Goal: Task Accomplishment & Management: Use online tool/utility

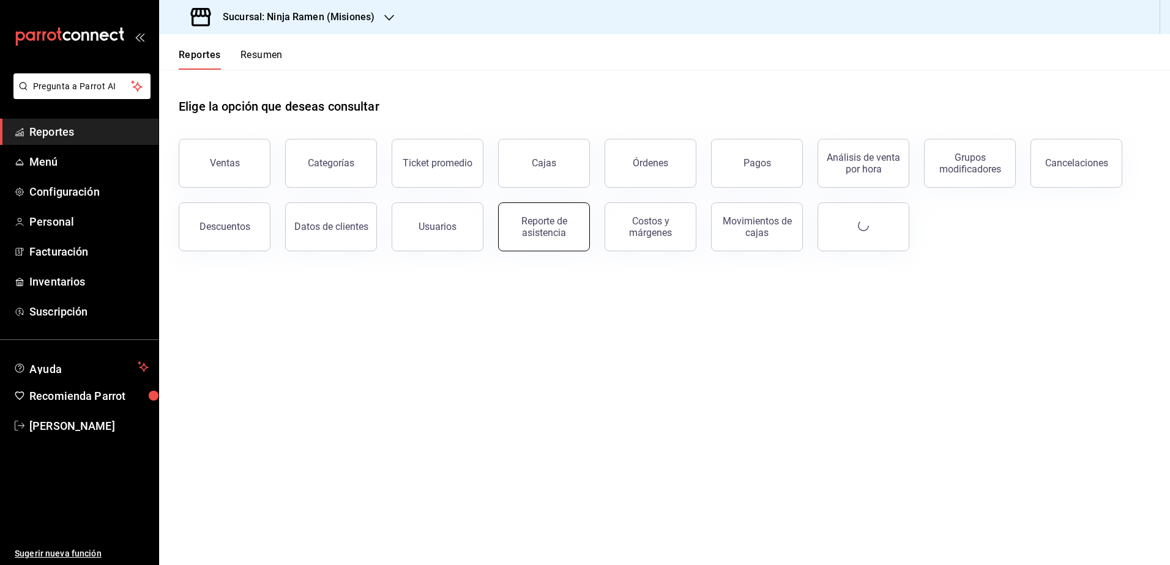
click at [541, 223] on div "Reporte de asistencia" at bounding box center [544, 226] width 76 height 23
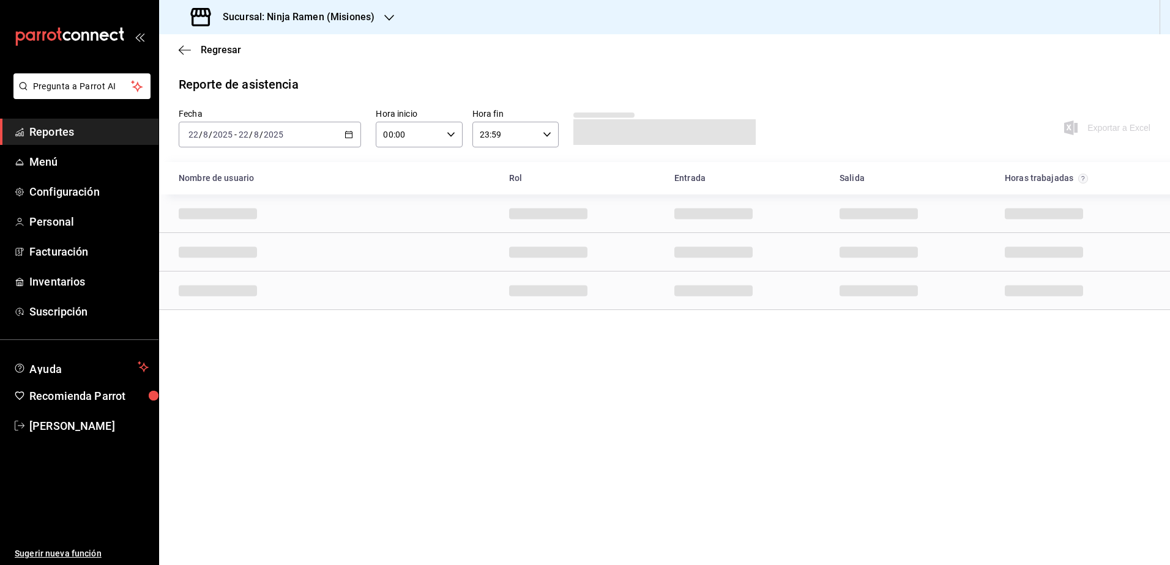
click at [360, 28] on div "Sucursal: Ninja Ramen (Misiones)" at bounding box center [284, 17] width 230 height 34
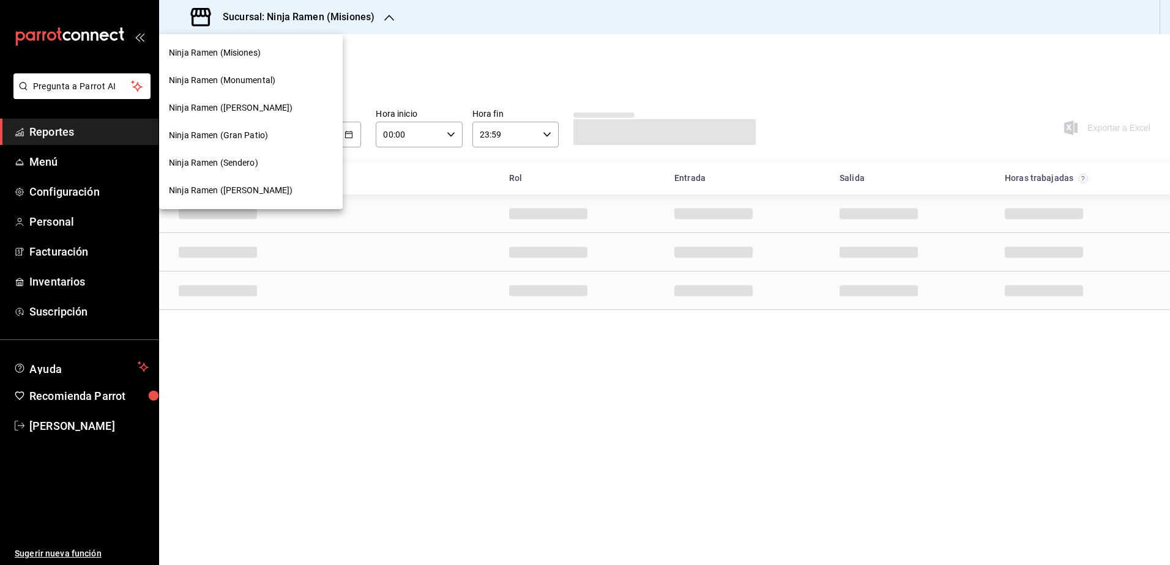
click at [231, 90] on div "Ninja Ramen (Monumental)" at bounding box center [251, 81] width 184 height 28
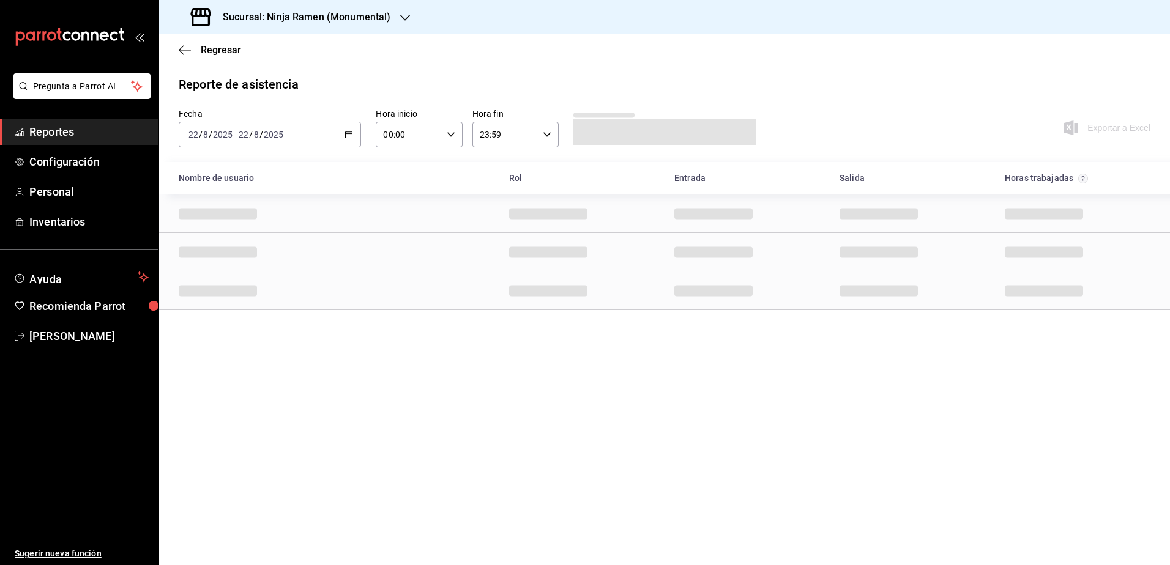
click at [343, 12] on h3 "Sucursal: Ninja Ramen (Monumental)" at bounding box center [301, 17] width 177 height 15
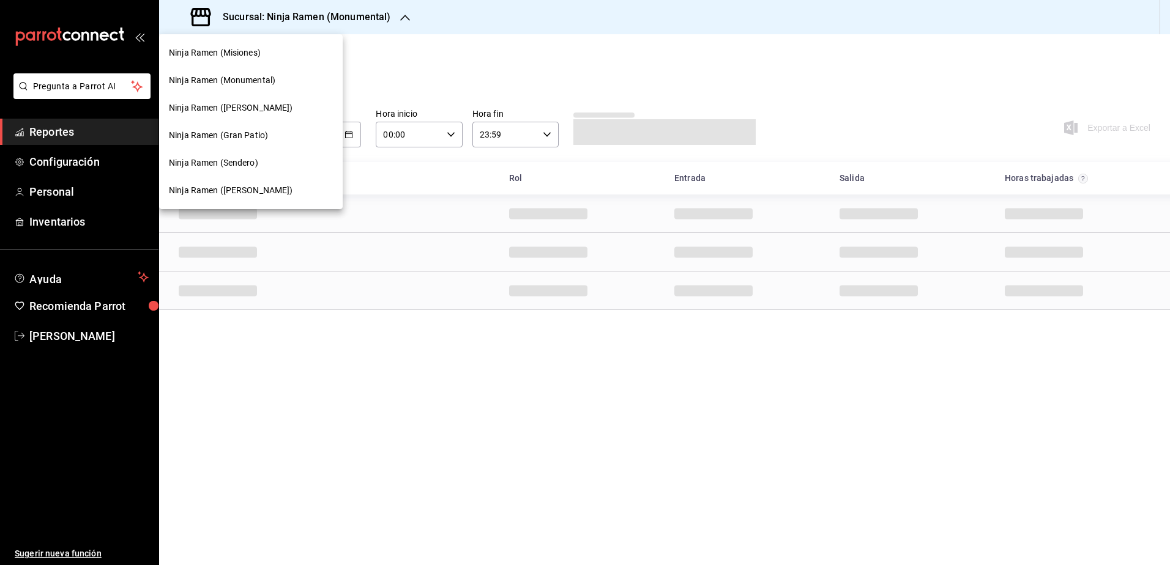
click at [234, 119] on div "Ninja Ramen ([PERSON_NAME])" at bounding box center [251, 108] width 184 height 28
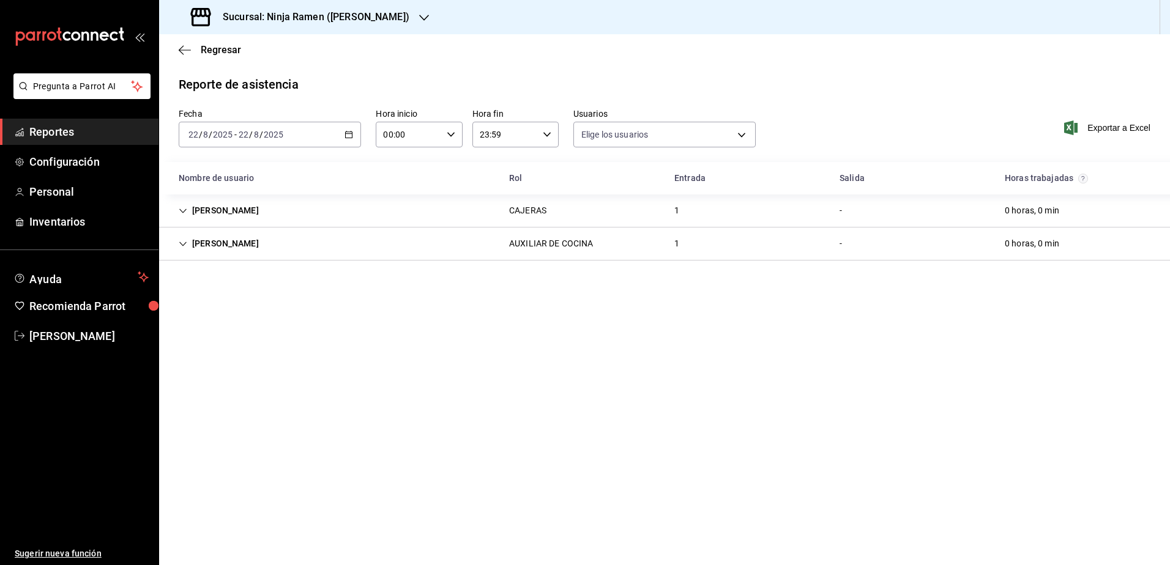
type input "b1f7ea7f-580f-4eb0-b037-e18308735fba,197fbe5c-df84-4d5e-a2a4-69e89dcddb51,723fa…"
click at [182, 214] on icon "Cell" at bounding box center [183, 211] width 9 height 9
click at [182, 212] on icon "Cell" at bounding box center [183, 211] width 9 height 9
click at [180, 247] on icon "Cell" at bounding box center [183, 243] width 9 height 9
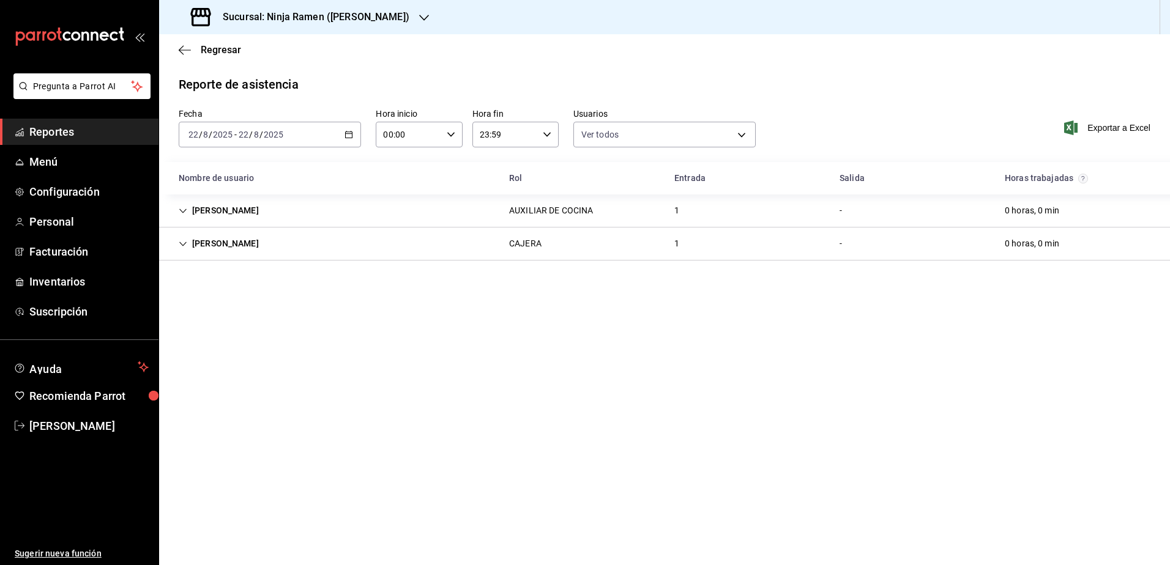
click at [180, 242] on icon "Cell" at bounding box center [183, 244] width 9 height 9
click at [350, 20] on h3 "Sucursal: Ninja Ramen ([PERSON_NAME])" at bounding box center [311, 17] width 196 height 15
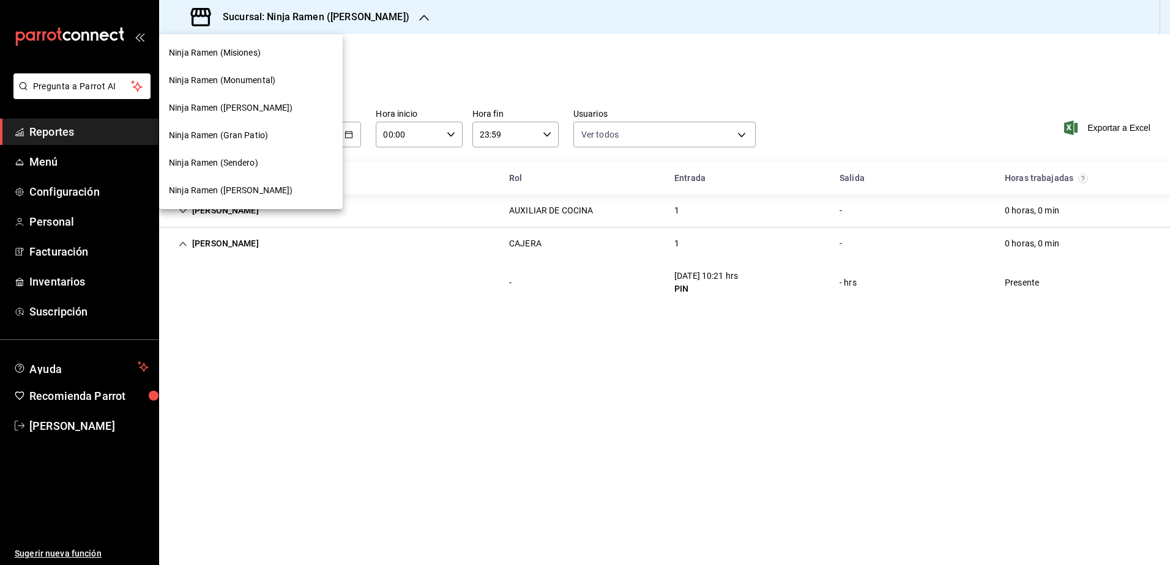
click at [274, 53] on div "Ninja Ramen (Misiones)" at bounding box center [251, 52] width 164 height 13
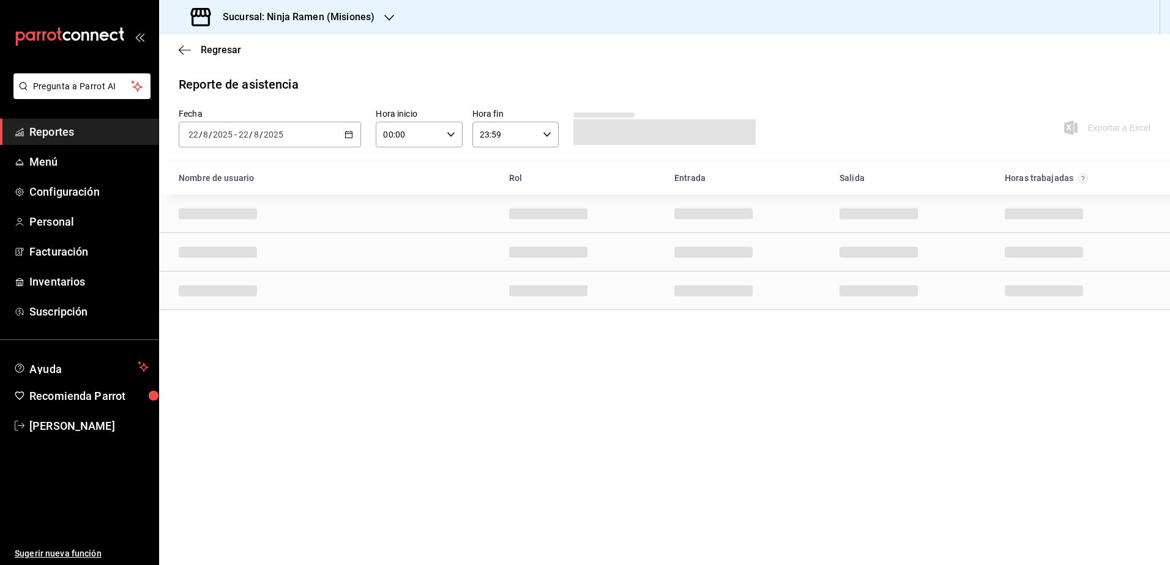
click at [352, 138] on icon "button" at bounding box center [348, 134] width 9 height 9
click at [216, 305] on span "Rango de fechas" at bounding box center [236, 309] width 95 height 13
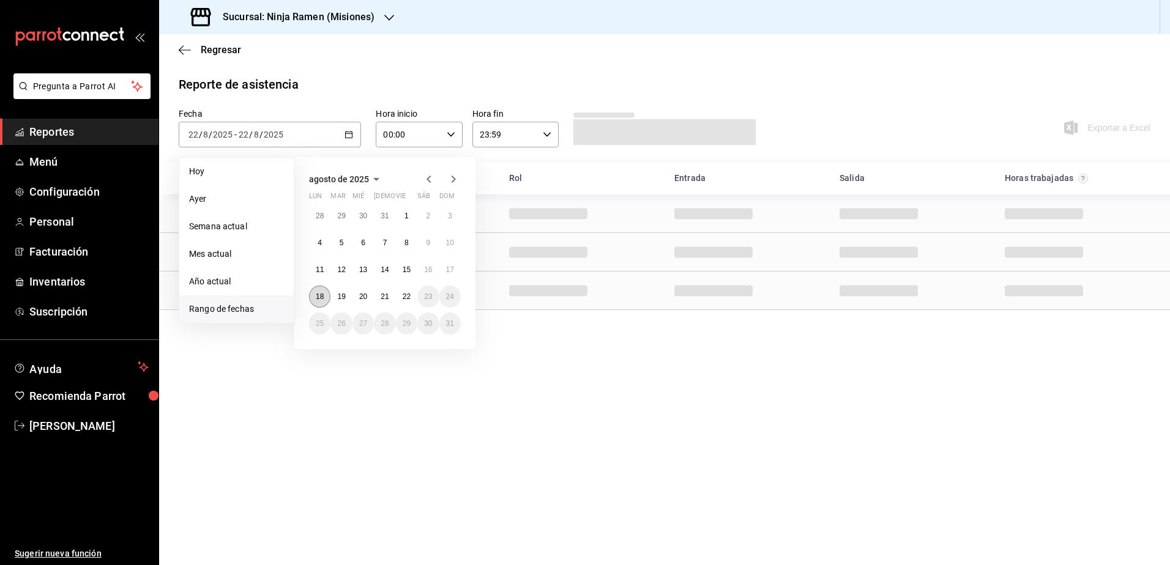
click at [316, 292] on button "18" at bounding box center [319, 297] width 21 height 22
click at [377, 295] on button "21" at bounding box center [384, 297] width 21 height 22
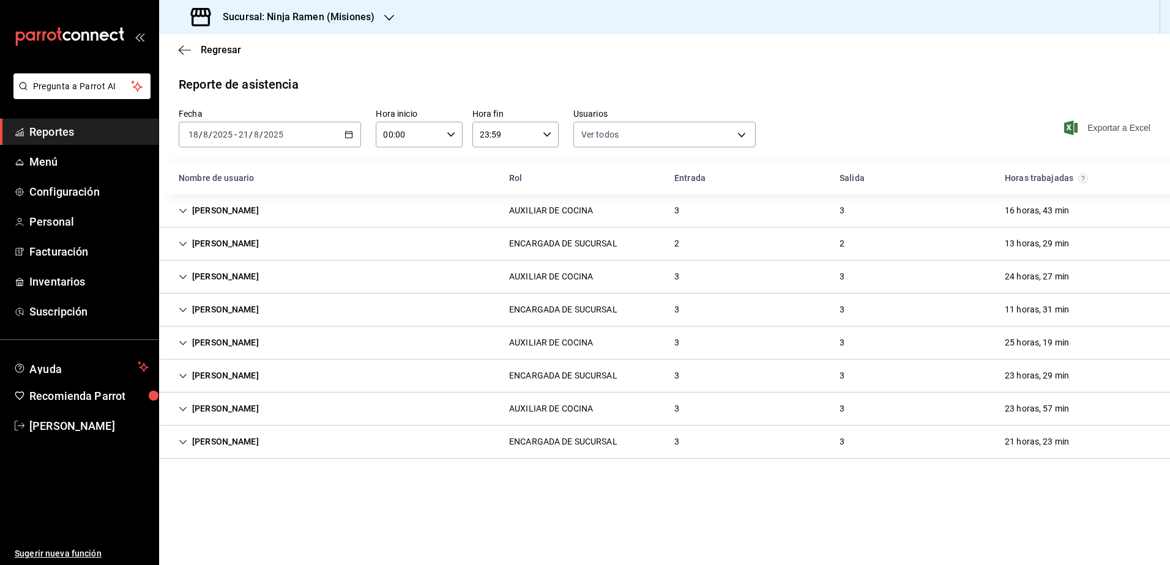
click at [1125, 128] on span "Exportar a Excel" at bounding box center [1108, 128] width 84 height 15
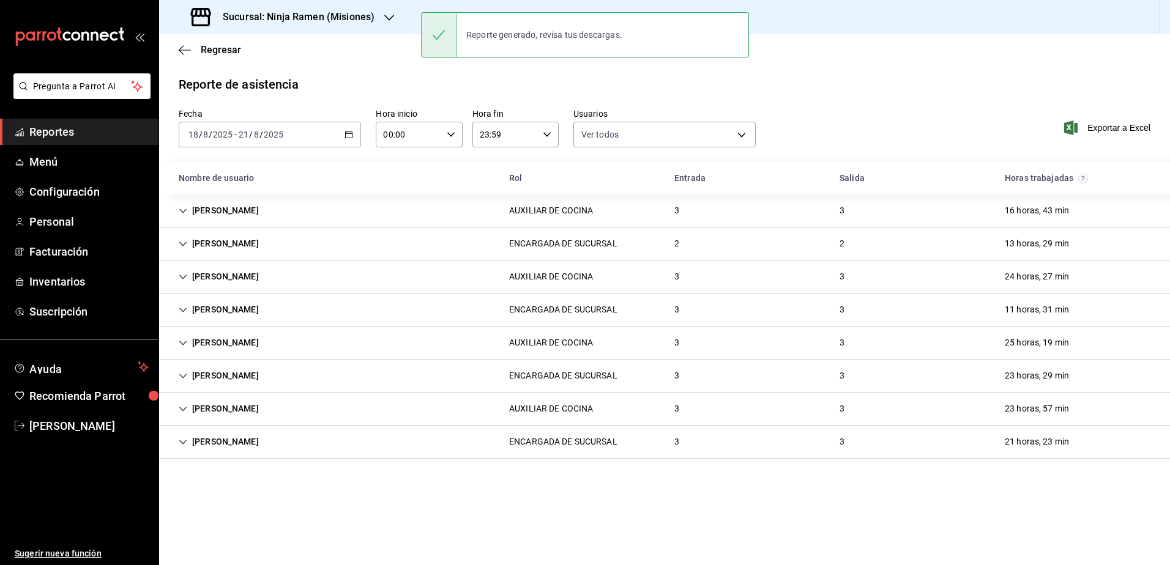
click at [373, 16] on h3 "Sucursal: Ninja Ramen (Misiones)" at bounding box center [294, 17] width 162 height 15
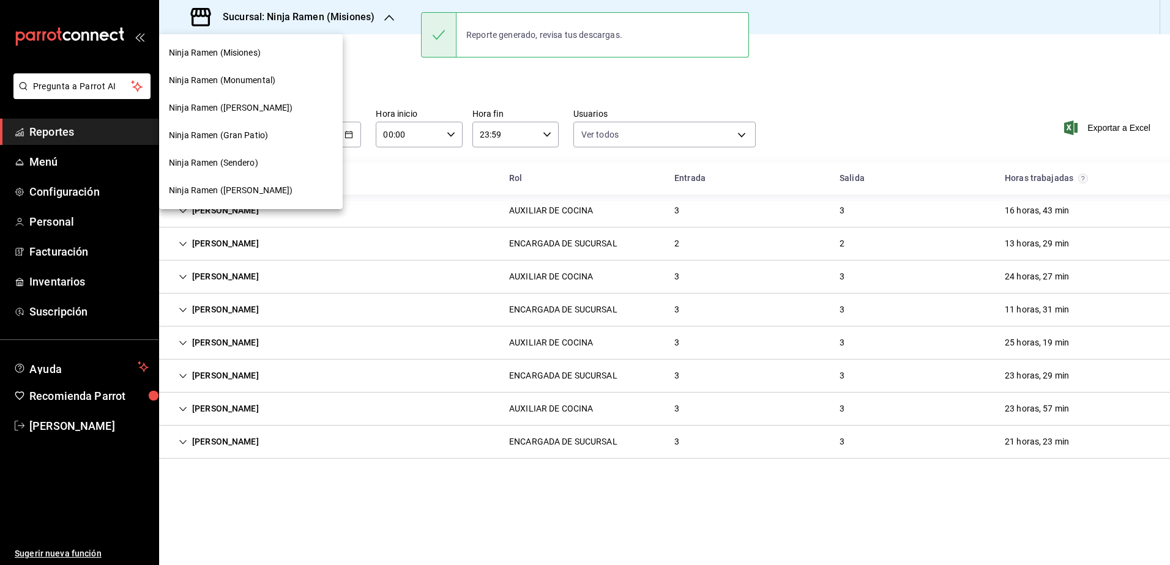
click at [265, 80] on span "Ninja Ramen (Monumental)" at bounding box center [222, 80] width 106 height 13
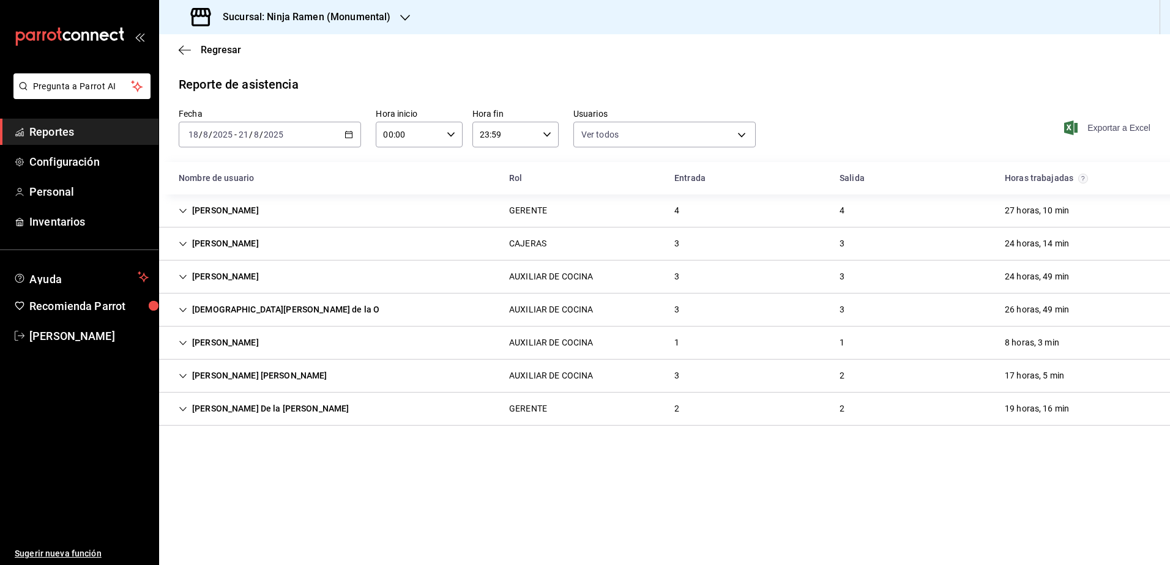
click at [1123, 125] on span "Exportar a Excel" at bounding box center [1108, 128] width 84 height 15
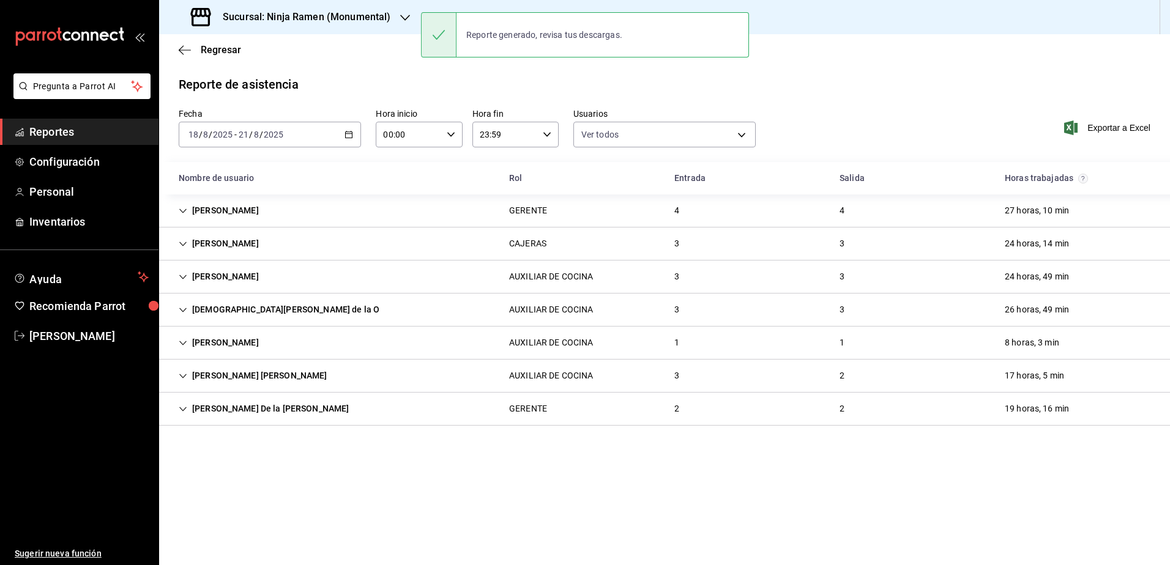
click at [365, 18] on h3 "Sucursal: Ninja Ramen (Monumental)" at bounding box center [301, 17] width 177 height 15
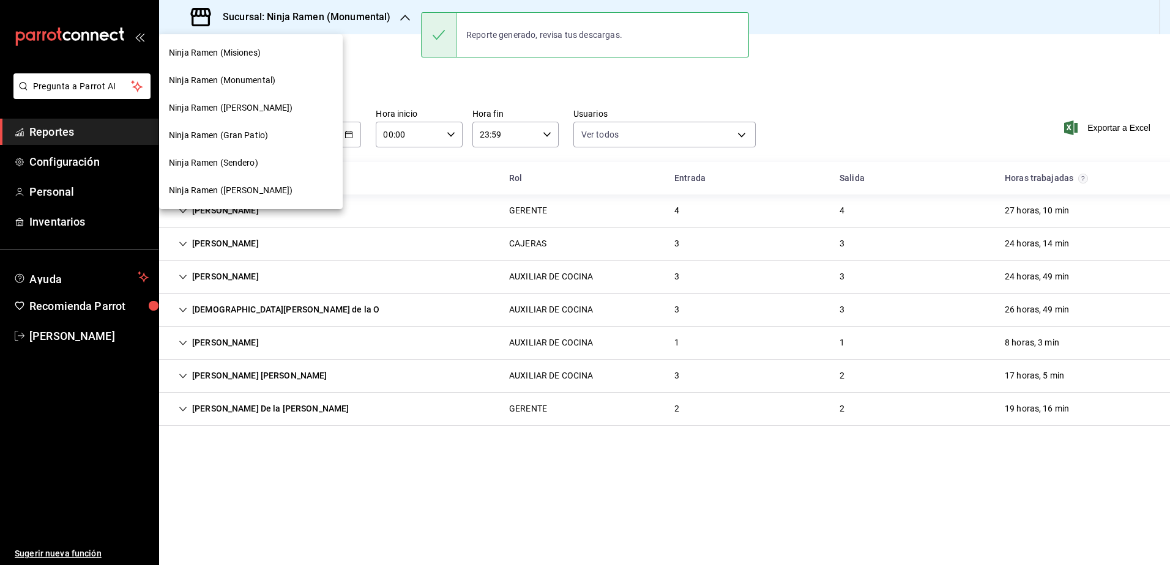
click at [249, 114] on div "Ninja Ramen ([PERSON_NAME])" at bounding box center [251, 108] width 184 height 28
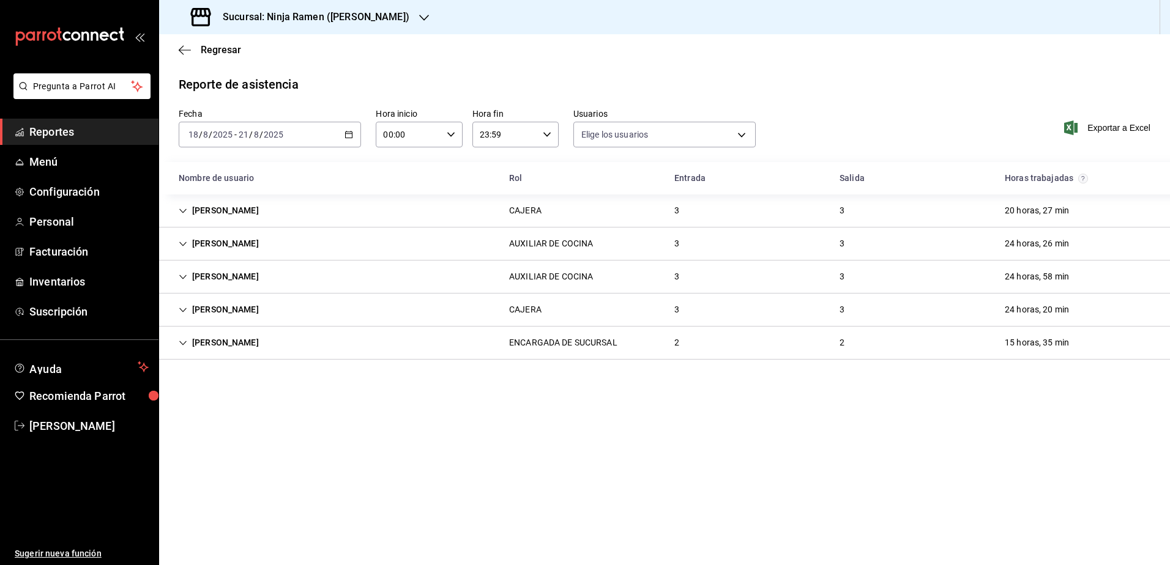
type input "b1f7ea7f-580f-4eb0-b037-e18308735fba,197fbe5c-df84-4d5e-a2a4-69e89dcddb51,723fa…"
click at [1106, 127] on span "Exportar a Excel" at bounding box center [1108, 128] width 84 height 15
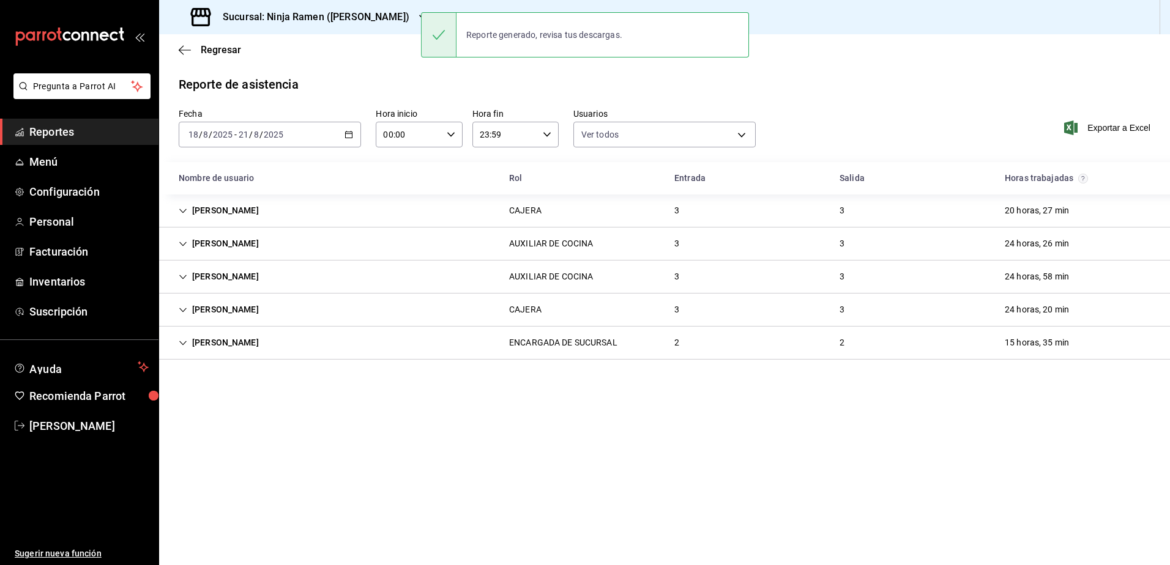
click at [368, 14] on h3 "Sucursal: Ninja Ramen ([PERSON_NAME])" at bounding box center [311, 17] width 196 height 15
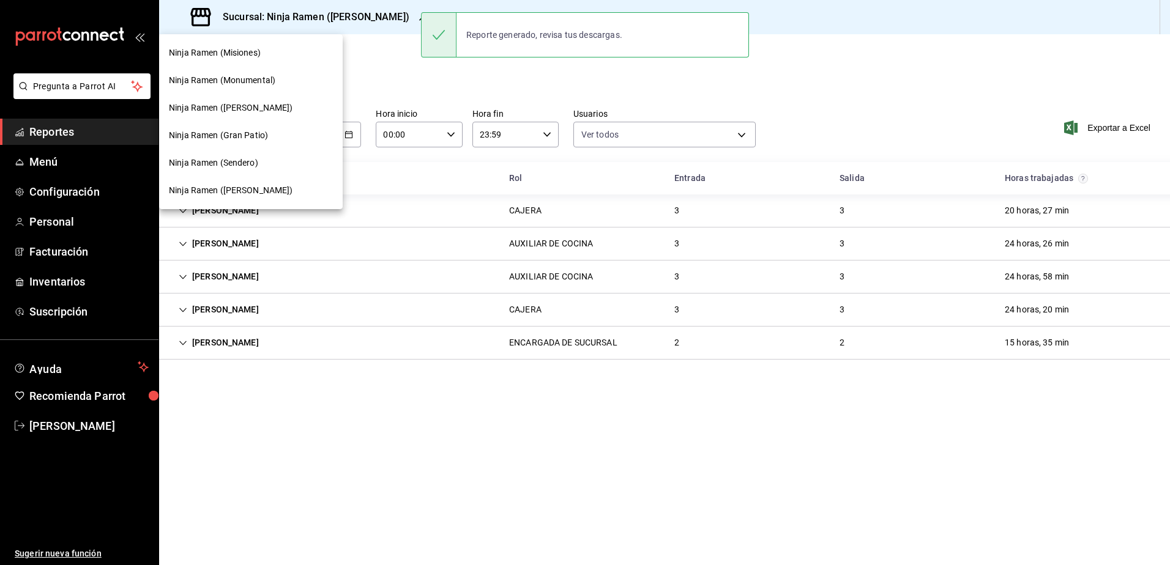
click at [237, 138] on span "Ninja Ramen (Gran Patio)" at bounding box center [218, 135] width 99 height 13
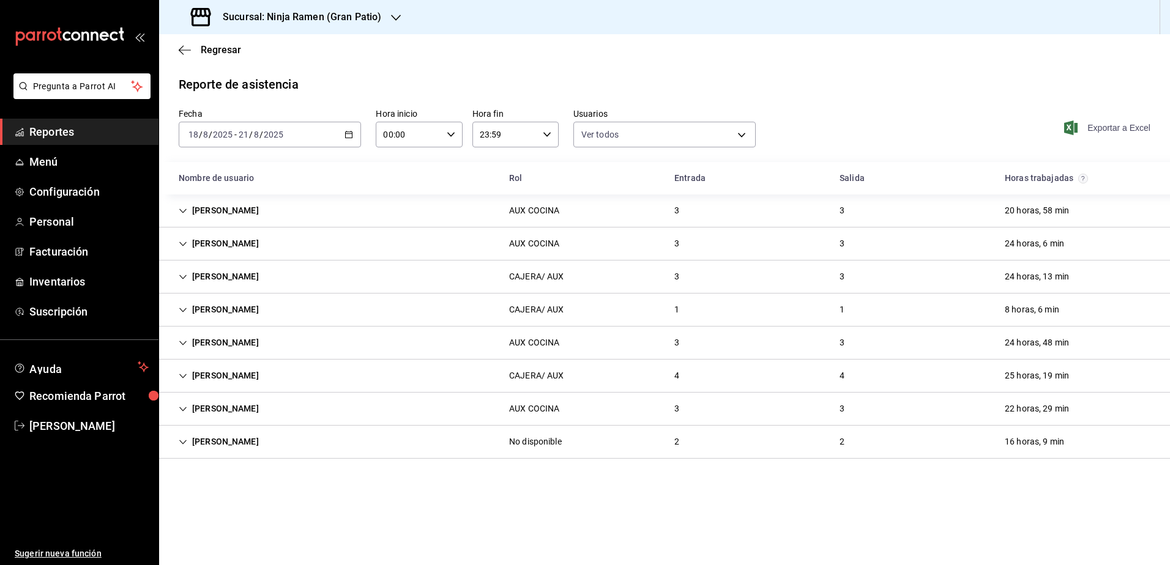
click at [1104, 124] on span "Exportar a Excel" at bounding box center [1108, 128] width 84 height 15
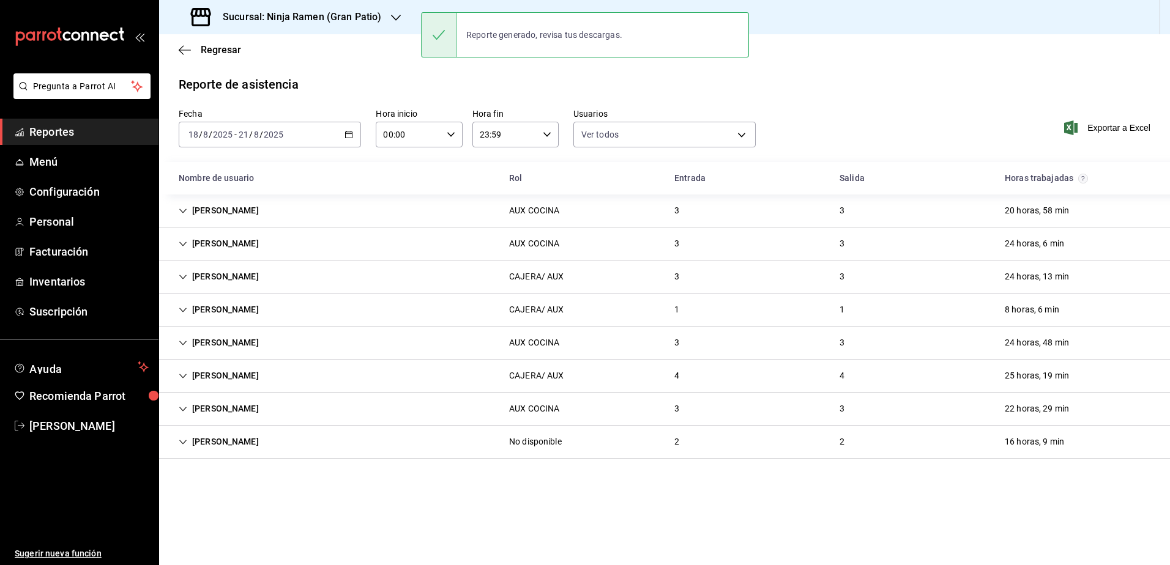
click at [391, 15] on icon "button" at bounding box center [396, 18] width 10 height 10
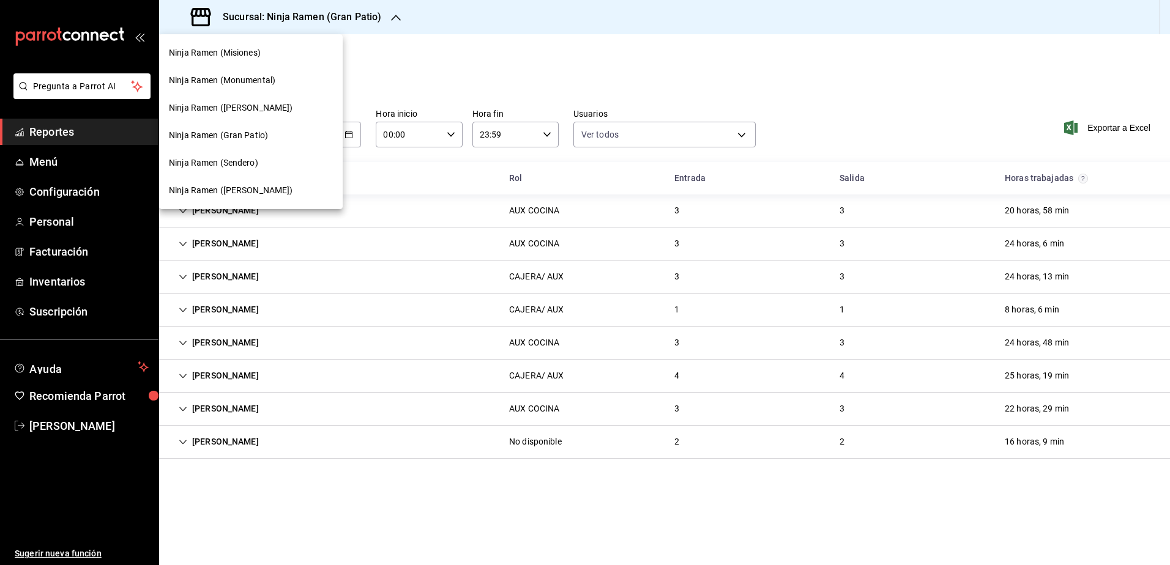
click at [252, 161] on span "Ninja Ramen (Sendero)" at bounding box center [213, 163] width 89 height 13
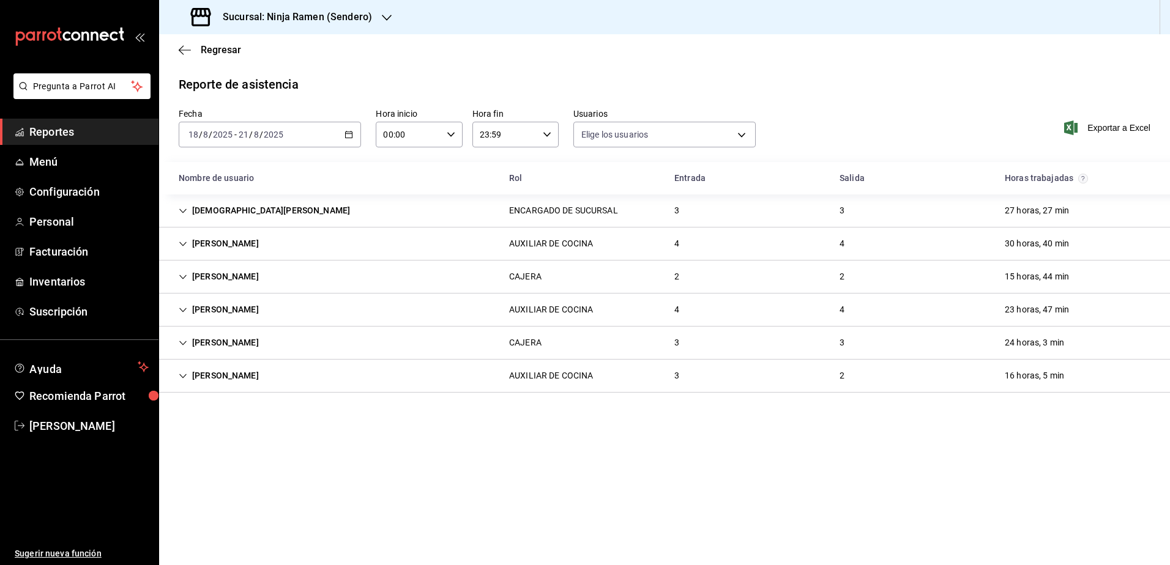
type input "b1f7ea7f-580f-4eb0-b037-e18308735fba,197fbe5c-df84-4d5e-a2a4-69e89dcddb51,723fa…"
click at [1119, 130] on span "Exportar a Excel" at bounding box center [1108, 128] width 84 height 15
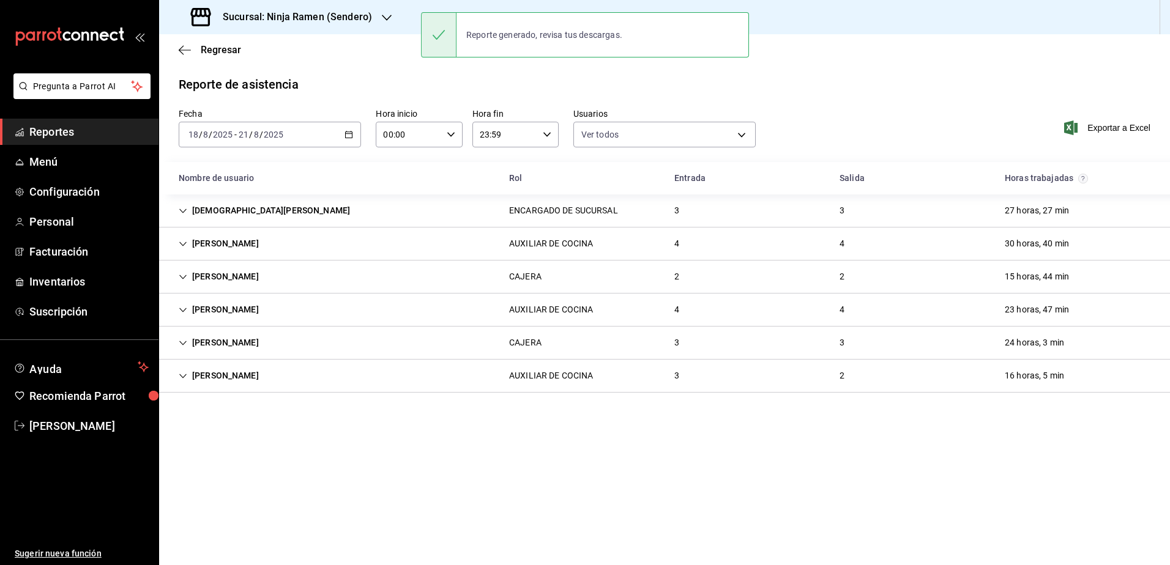
drag, startPoint x: 774, startPoint y: 55, endPoint x: 827, endPoint y: 35, distance: 56.1
click at [774, 55] on div "Regresar" at bounding box center [664, 49] width 1011 height 31
